Goal: Register for event/course

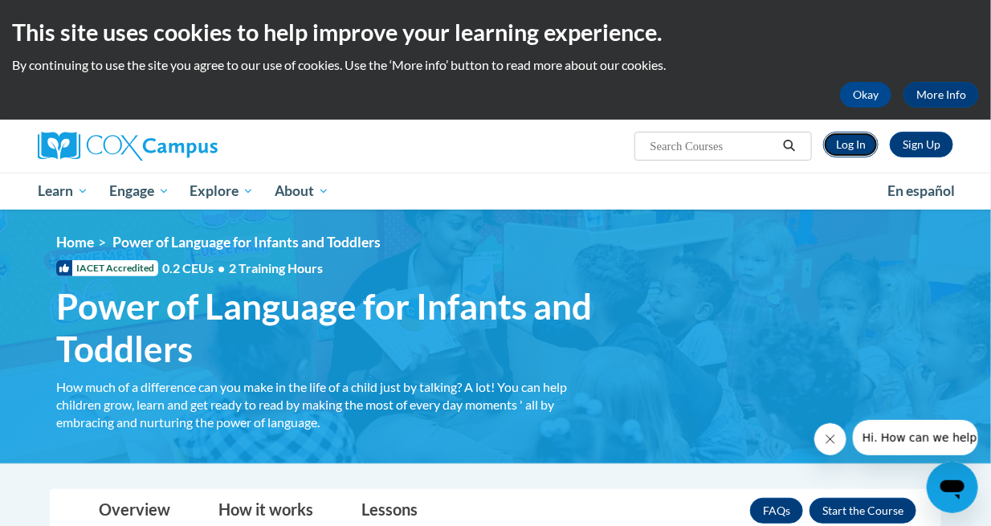
click at [832, 146] on link "Log In" at bounding box center [850, 145] width 55 height 26
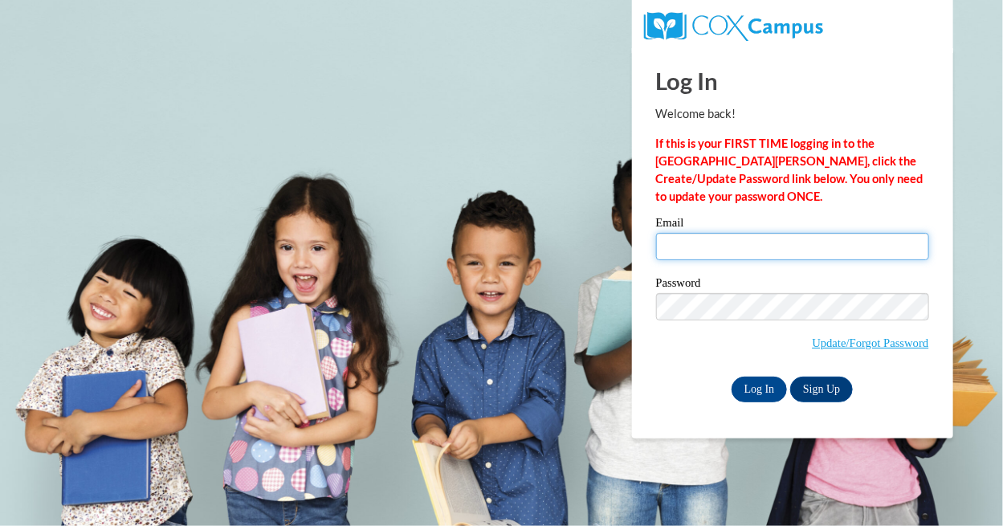
click at [734, 247] on input "Email" at bounding box center [792, 246] width 273 height 27
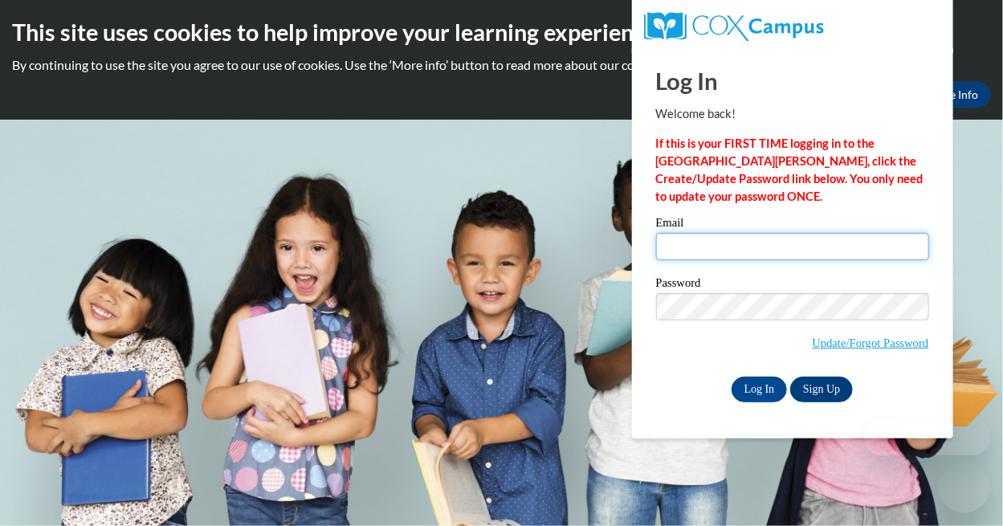
type input "eabonilla23@gmail.com"
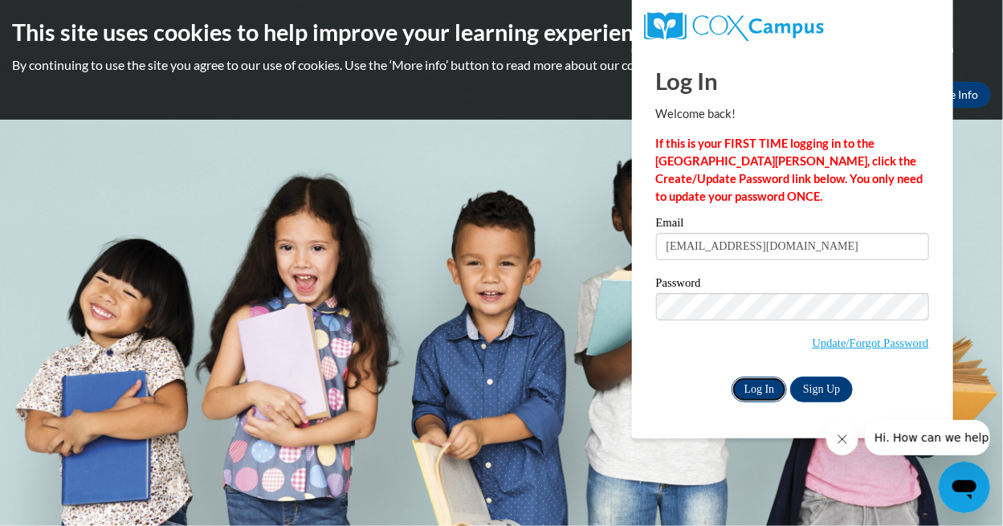
click at [749, 393] on input "Log In" at bounding box center [760, 390] width 56 height 26
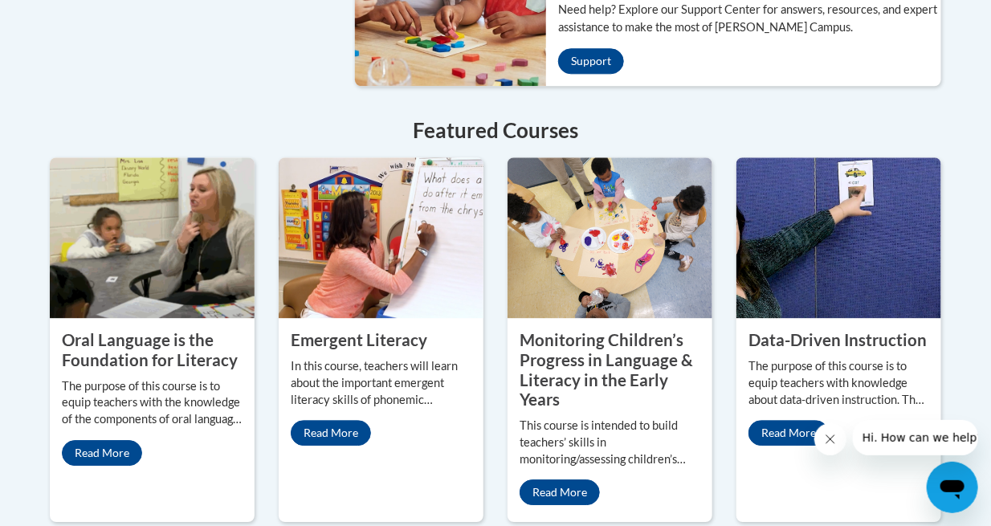
scroll to position [1404, 0]
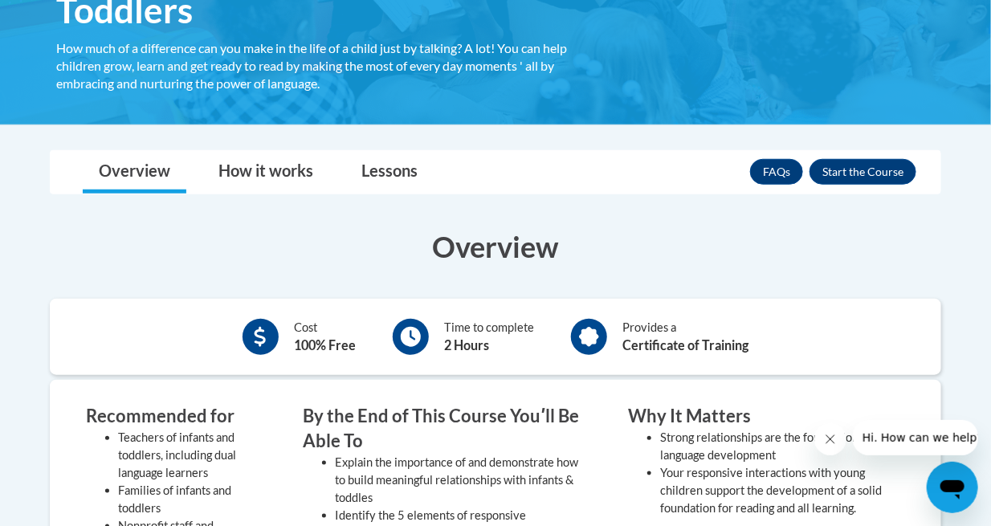
scroll to position [334, 0]
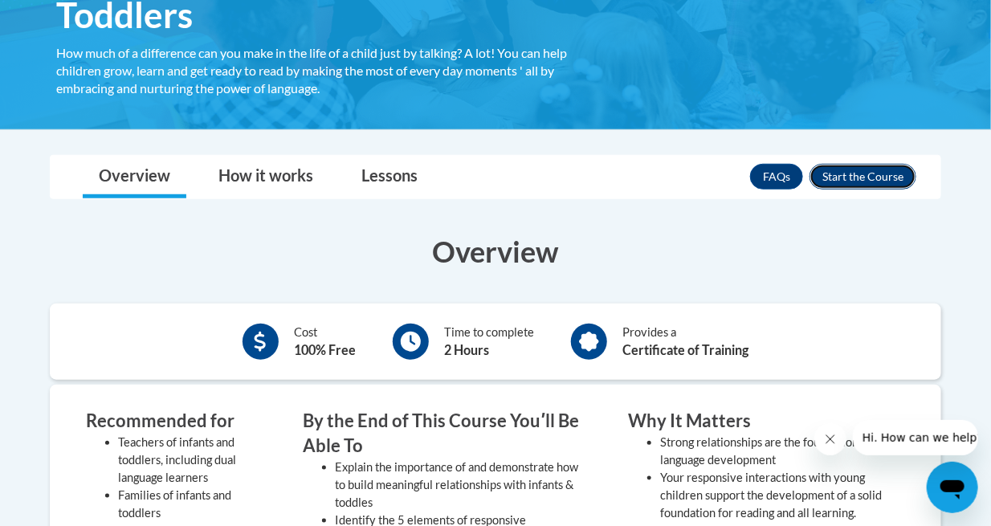
click at [875, 184] on button "Enroll" at bounding box center [863, 177] width 107 height 26
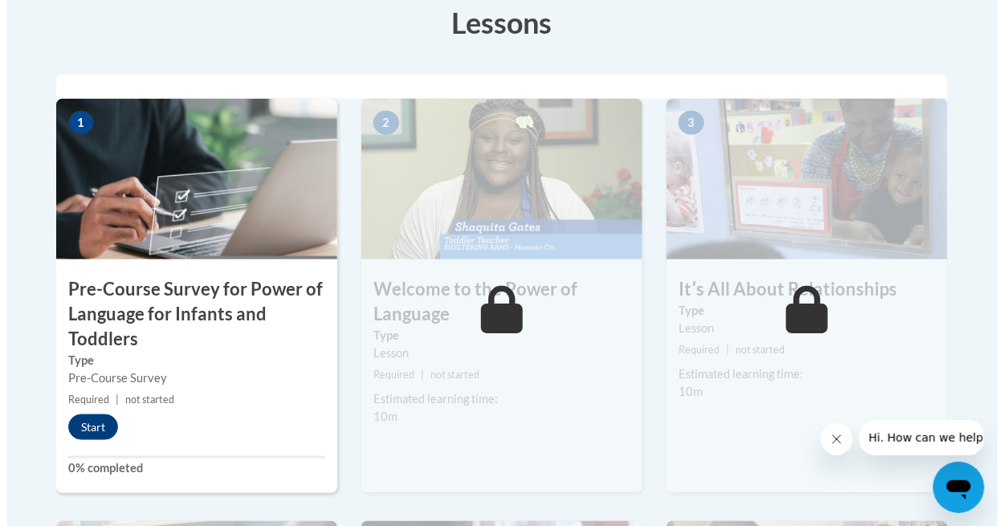
scroll to position [504, 0]
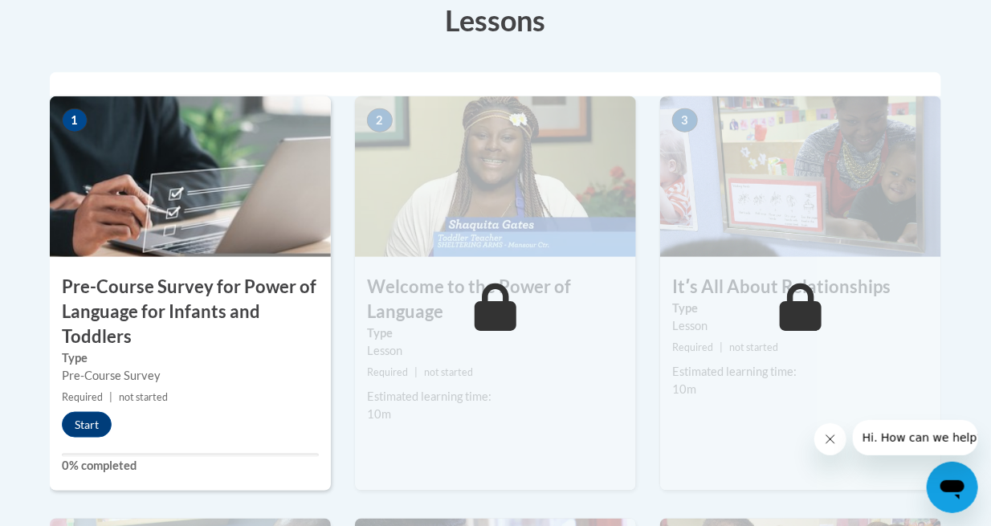
click at [91, 406] on div "1 Pre-Course Survey for Power of Language for Infants and Toddlers Type Pre-Cou…" at bounding box center [190, 293] width 281 height 394
click at [91, 408] on div "1 Pre-Course Survey for Power of Language for Infants and Toddlers Type Pre-Cou…" at bounding box center [190, 293] width 281 height 394
click at [91, 410] on div "1 Pre-Course Survey for Power of Language for Infants and Toddlers Type Pre-Cou…" at bounding box center [190, 293] width 281 height 394
click at [91, 421] on button "Start" at bounding box center [87, 425] width 50 height 26
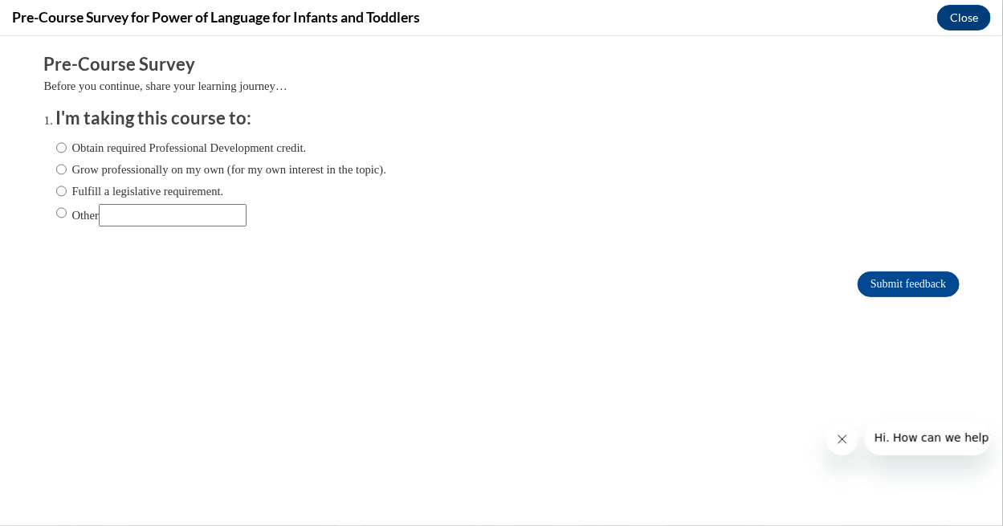
scroll to position [0, 0]
click at [172, 140] on label "Obtain required Professional Development credit." at bounding box center [181, 147] width 251 height 18
click at [67, 140] on input "Obtain required Professional Development credit." at bounding box center [61, 147] width 10 height 18
radio input "true"
click at [865, 282] on input "Submit feedback" at bounding box center [908, 284] width 101 height 26
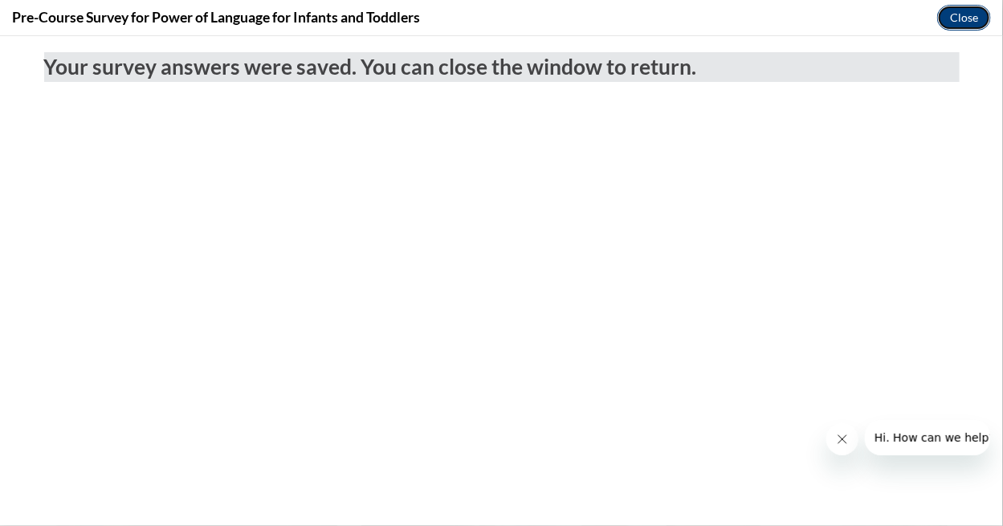
click at [973, 18] on button "Close" at bounding box center [964, 18] width 54 height 26
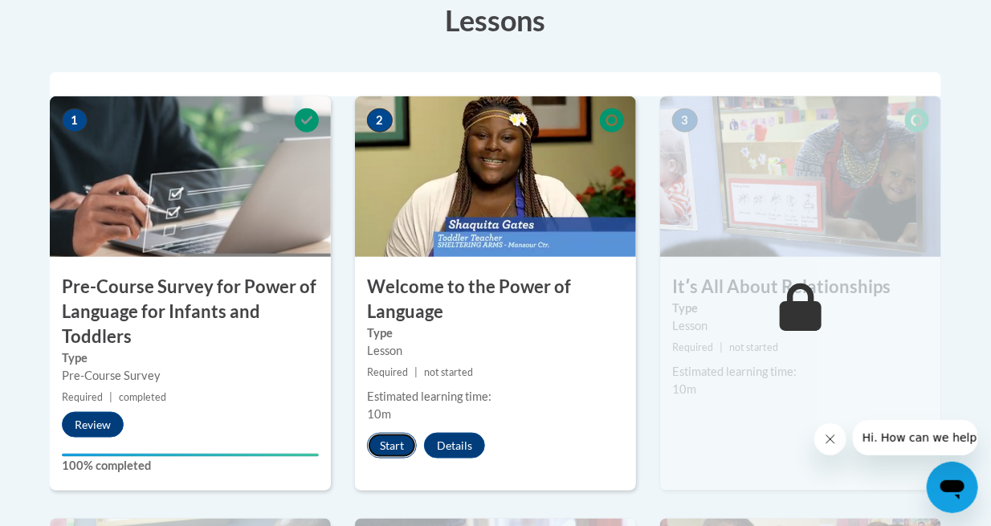
click at [402, 448] on button "Start" at bounding box center [392, 446] width 50 height 26
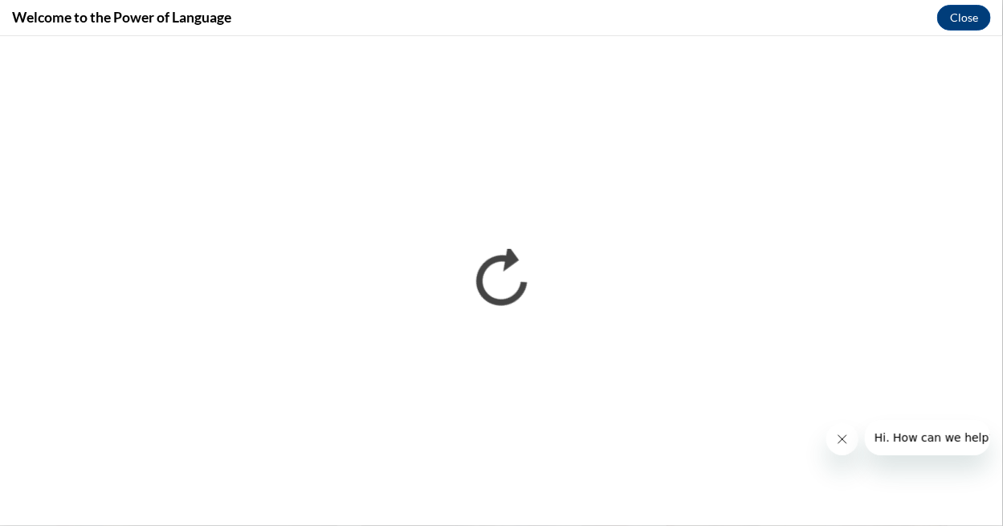
click at [836, 438] on icon "Close message from company" at bounding box center [841, 438] width 13 height 13
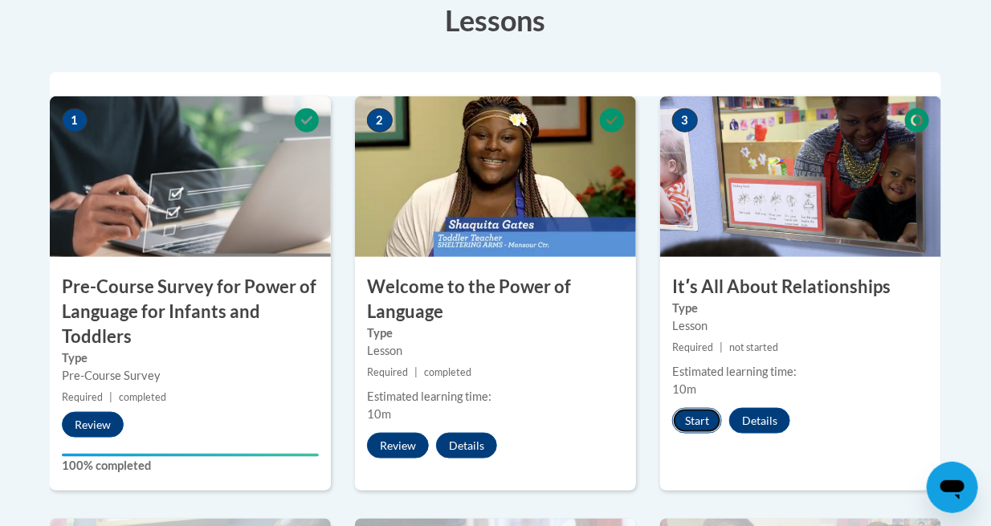
click at [693, 424] on button "Start" at bounding box center [697, 421] width 50 height 26
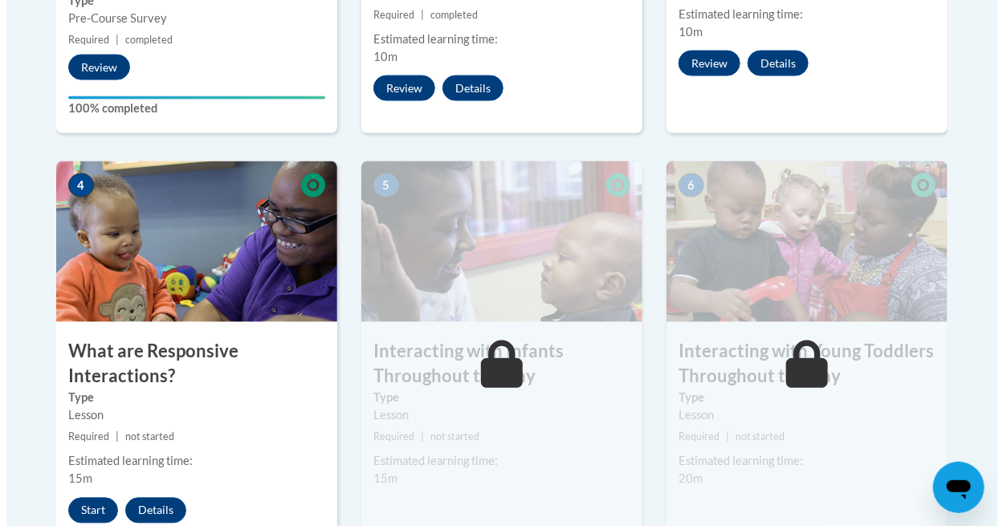
scroll to position [865, 0]
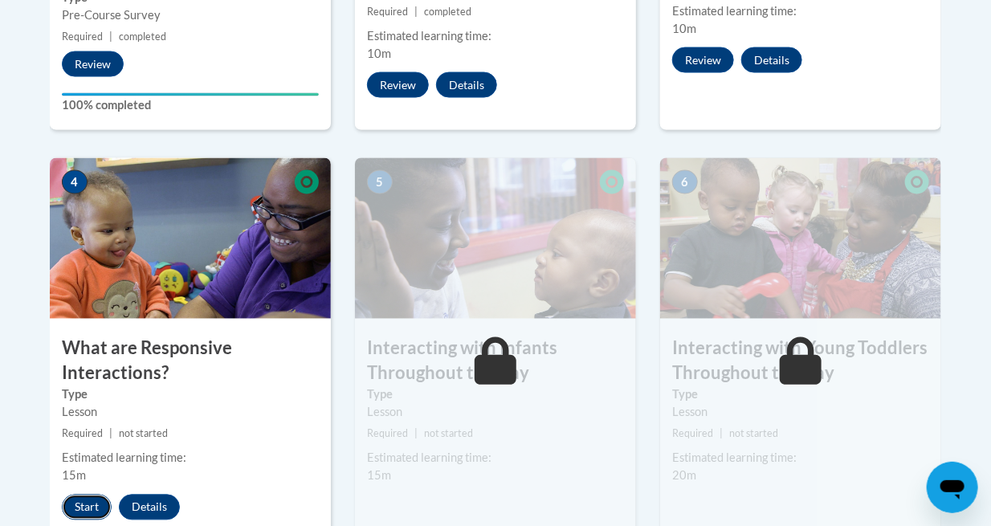
click at [91, 496] on button "Start" at bounding box center [87, 508] width 50 height 26
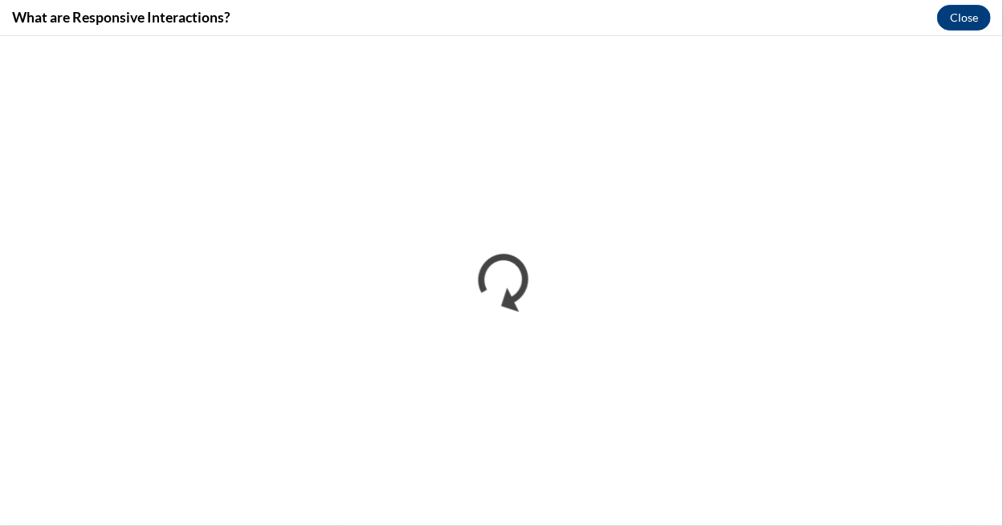
scroll to position [0, 0]
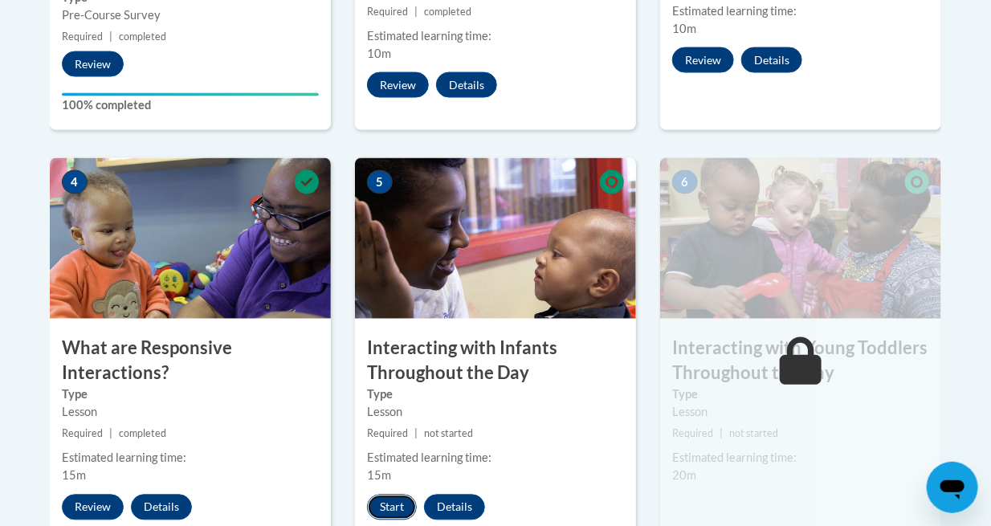
click at [387, 510] on button "Start" at bounding box center [392, 508] width 50 height 26
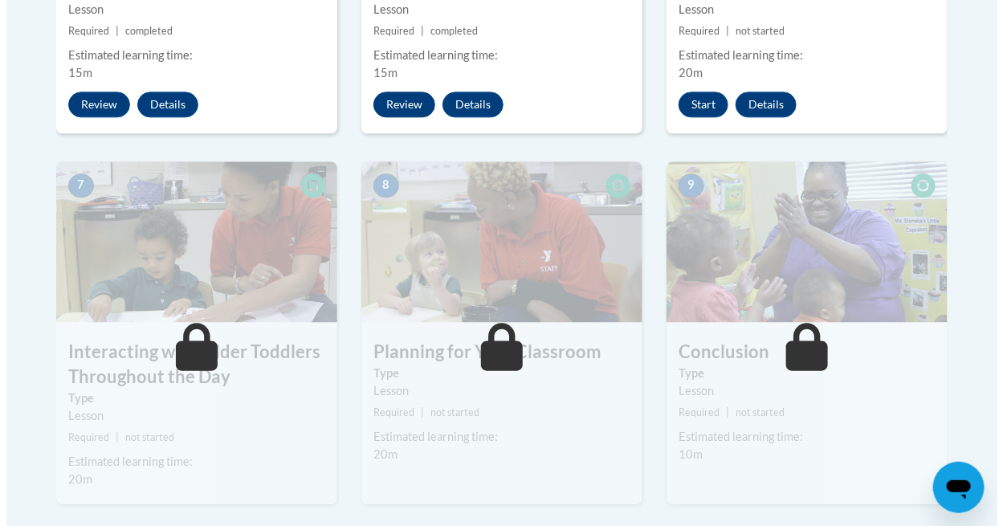
scroll to position [1193, 0]
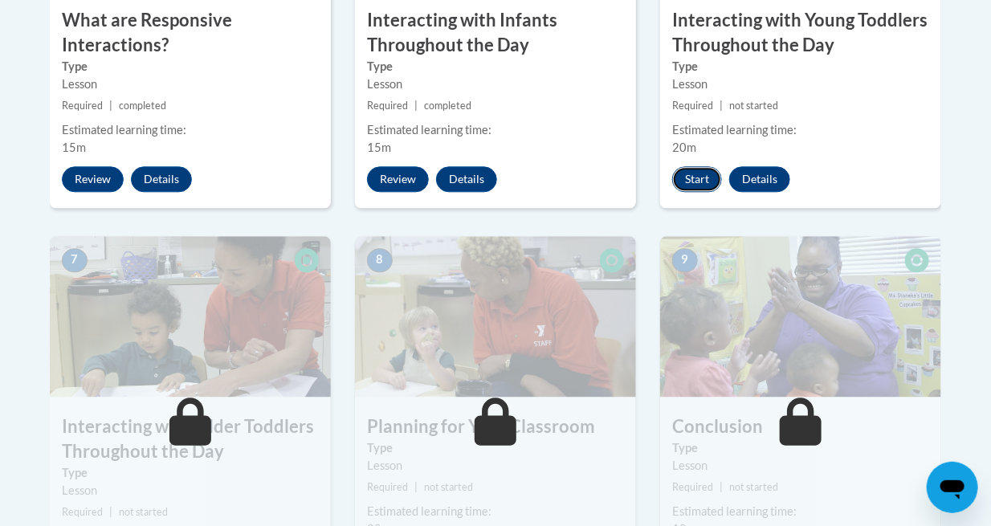
click at [704, 179] on button "Start" at bounding box center [697, 179] width 50 height 26
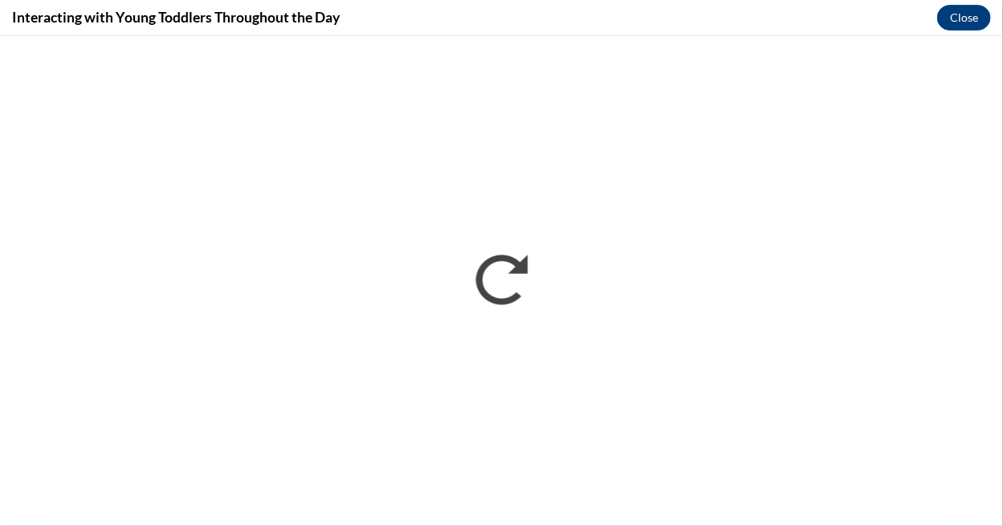
scroll to position [0, 0]
